Goal: Navigation & Orientation: Go to known website

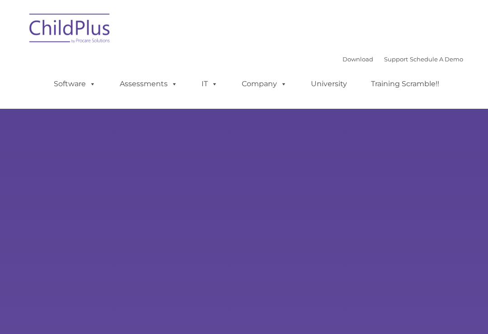
select select "MEDIUM"
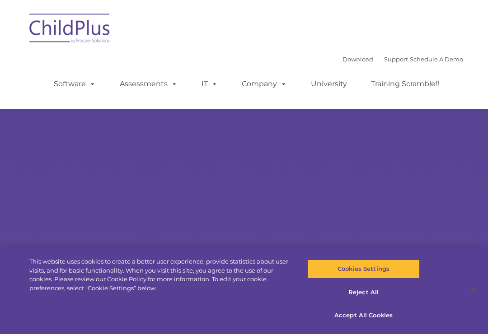
select select "MEDIUM"
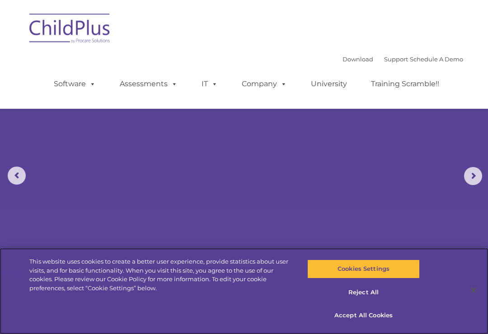
click at [382, 316] on button "Accept All Cookies" at bounding box center [363, 315] width 112 height 19
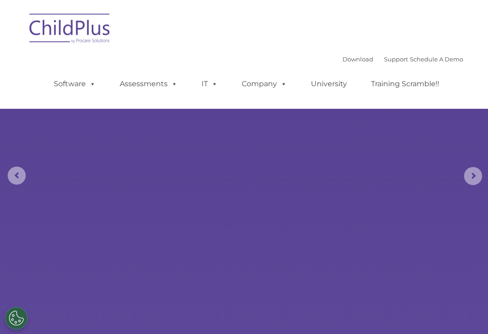
select select "MEDIUM"
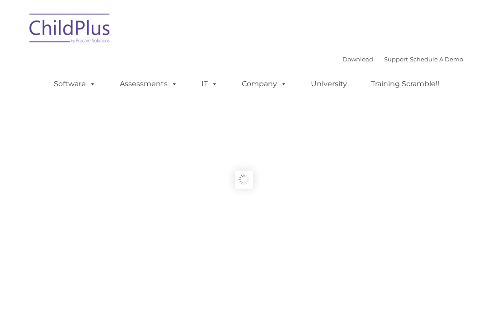
scroll to position [30, 0]
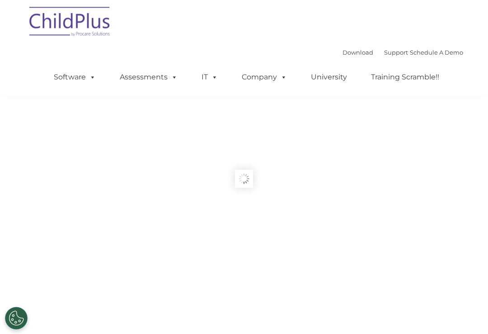
type input ""
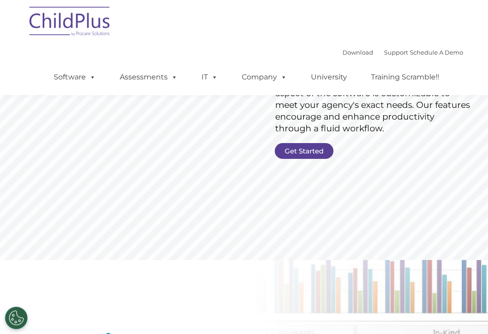
scroll to position [0, 0]
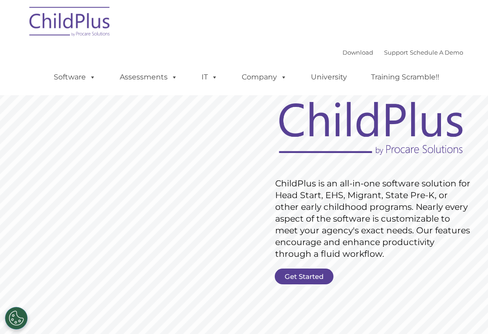
click at [71, 31] on img at bounding box center [70, 22] width 90 height 45
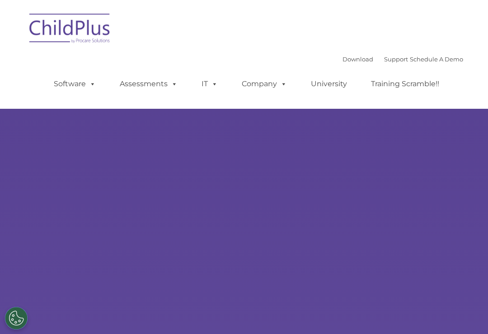
select select "MEDIUM"
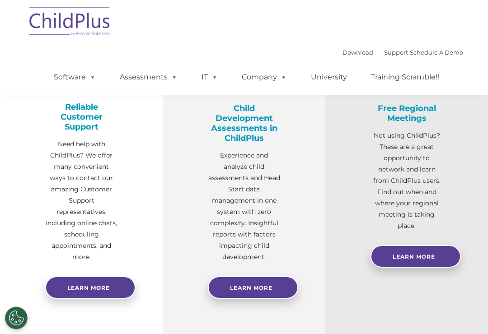
scroll to position [329, 0]
